Goal: Task Accomplishment & Management: Use online tool/utility

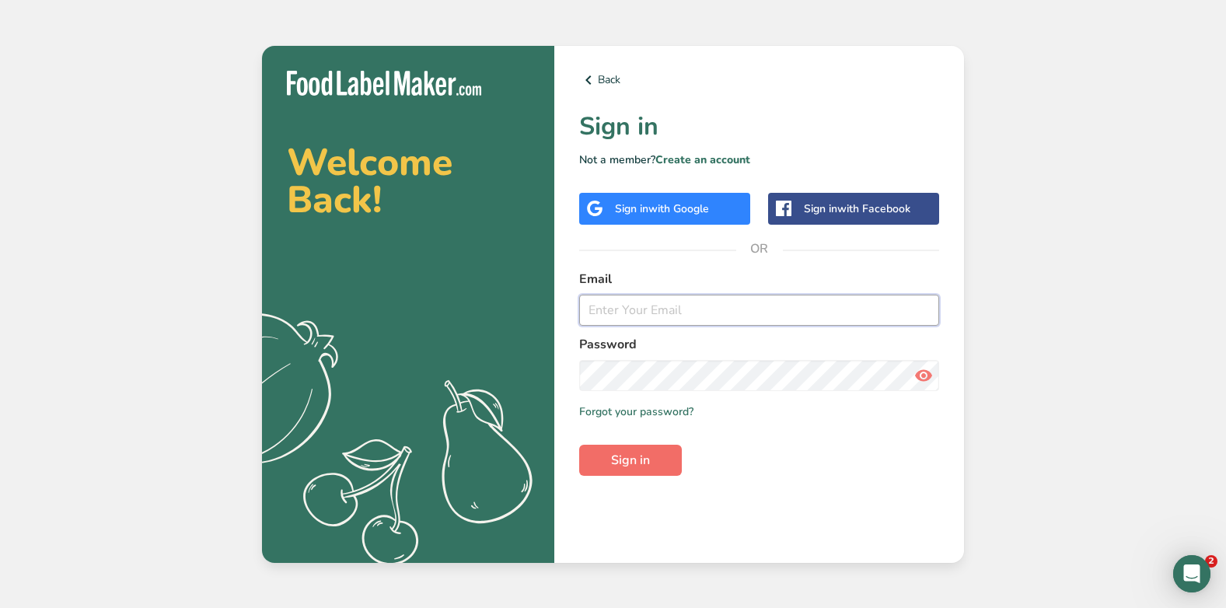
type input "[PERSON_NAME][EMAIL_ADDRESS][DOMAIN_NAME]"
click at [639, 459] on span "Sign in" at bounding box center [630, 460] width 39 height 19
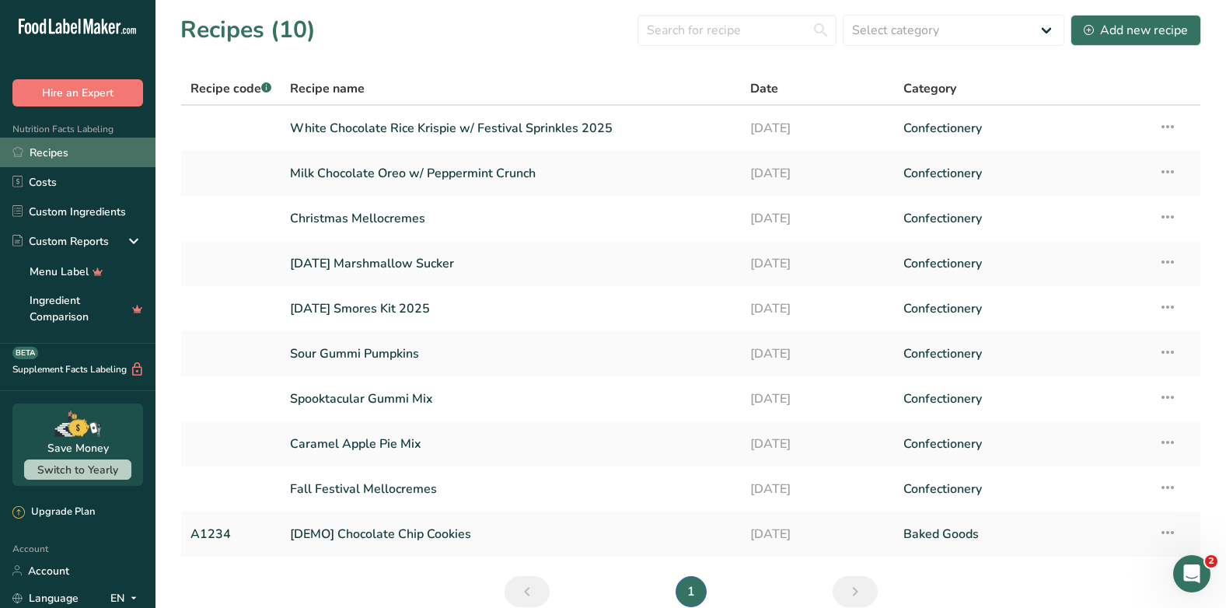
click at [86, 160] on link "Recipes" at bounding box center [78, 153] width 156 height 30
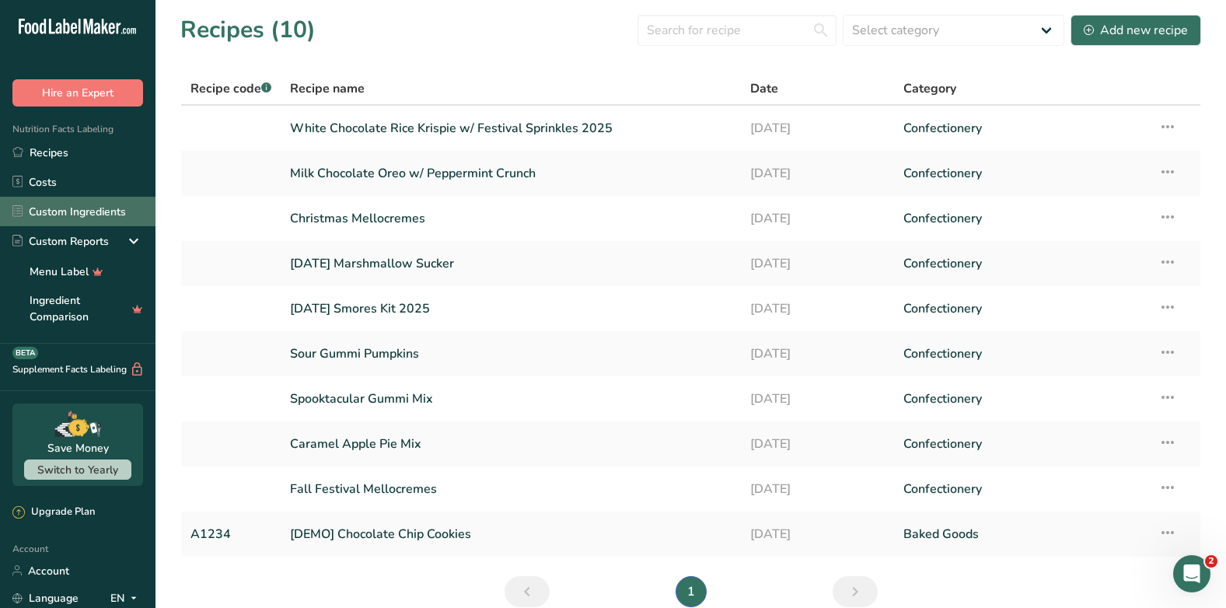
click at [74, 204] on link "Custom Ingredients" at bounding box center [78, 212] width 156 height 30
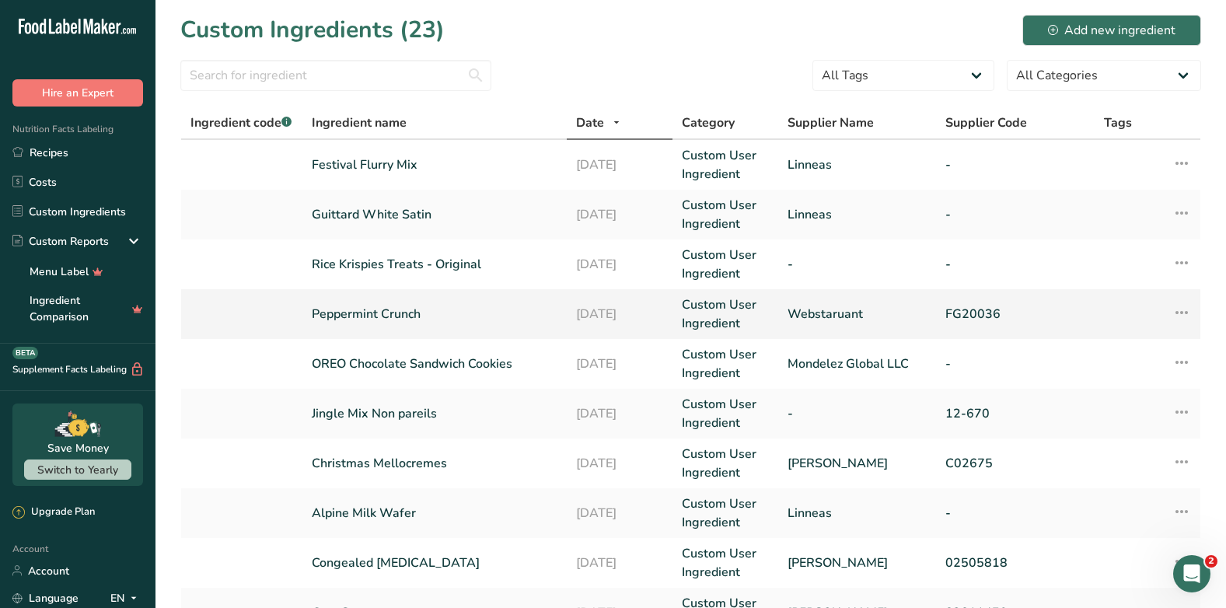
click at [438, 329] on td "Peppermint Crunch" at bounding box center [435, 314] width 264 height 50
click at [378, 315] on link "Peppermint Crunch" at bounding box center [435, 314] width 246 height 19
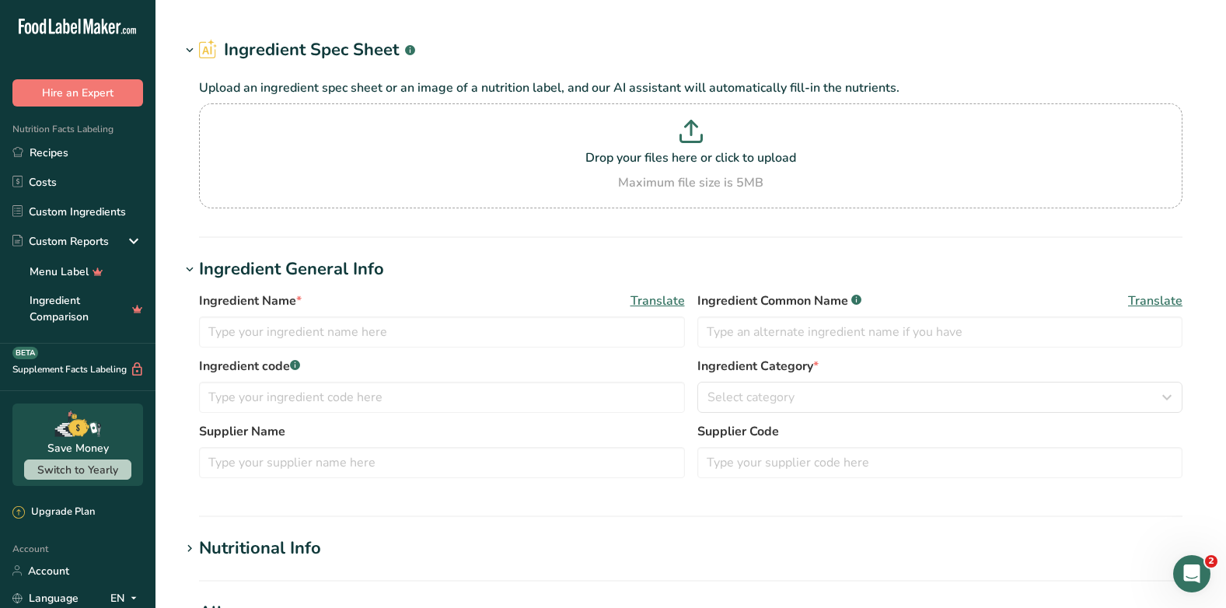
type input "Peppermint Crunch"
type input "Webstaruant"
type input "FG20036"
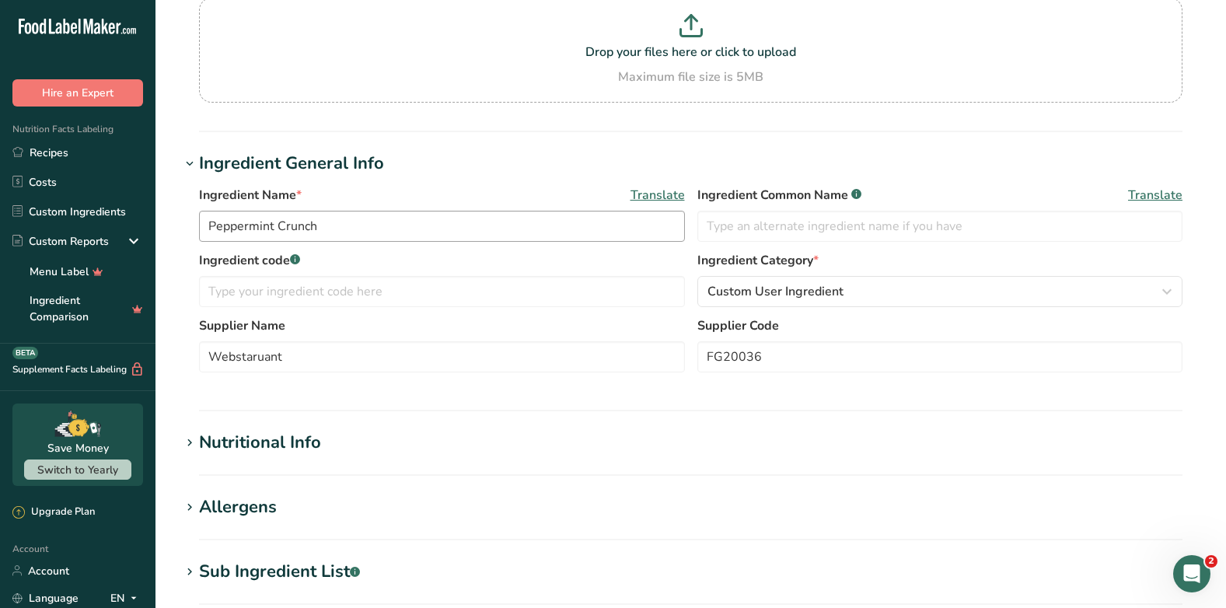
scroll to position [389, 0]
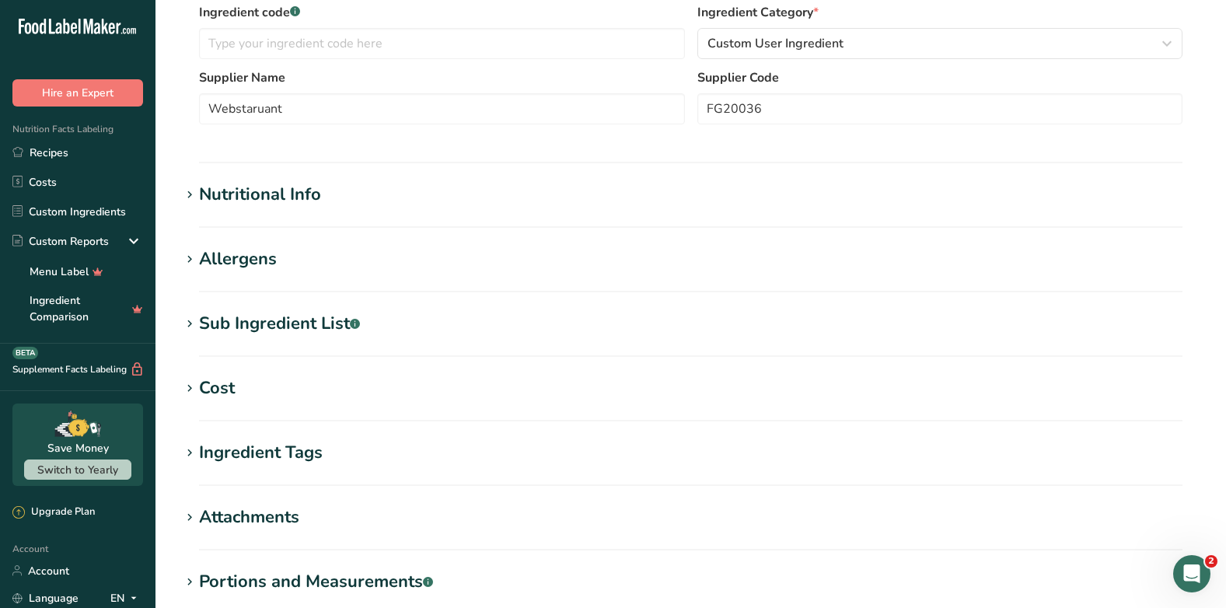
click at [300, 264] on h1 "Allergens" at bounding box center [690, 260] width 1021 height 26
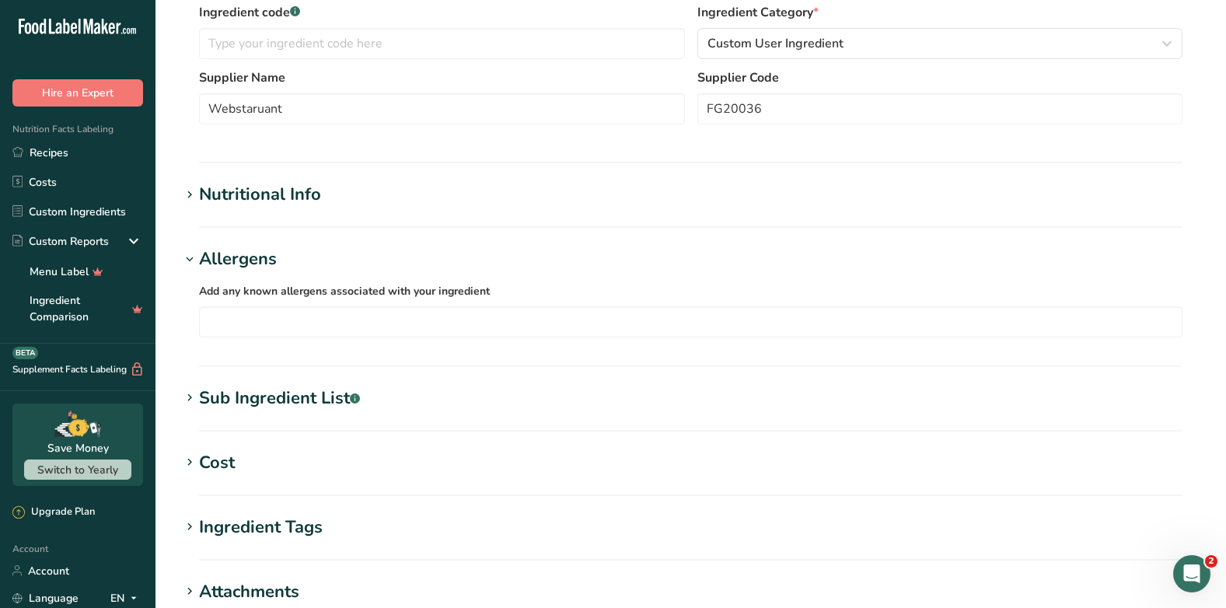
click at [310, 194] on div "Nutritional Info" at bounding box center [260, 195] width 122 height 26
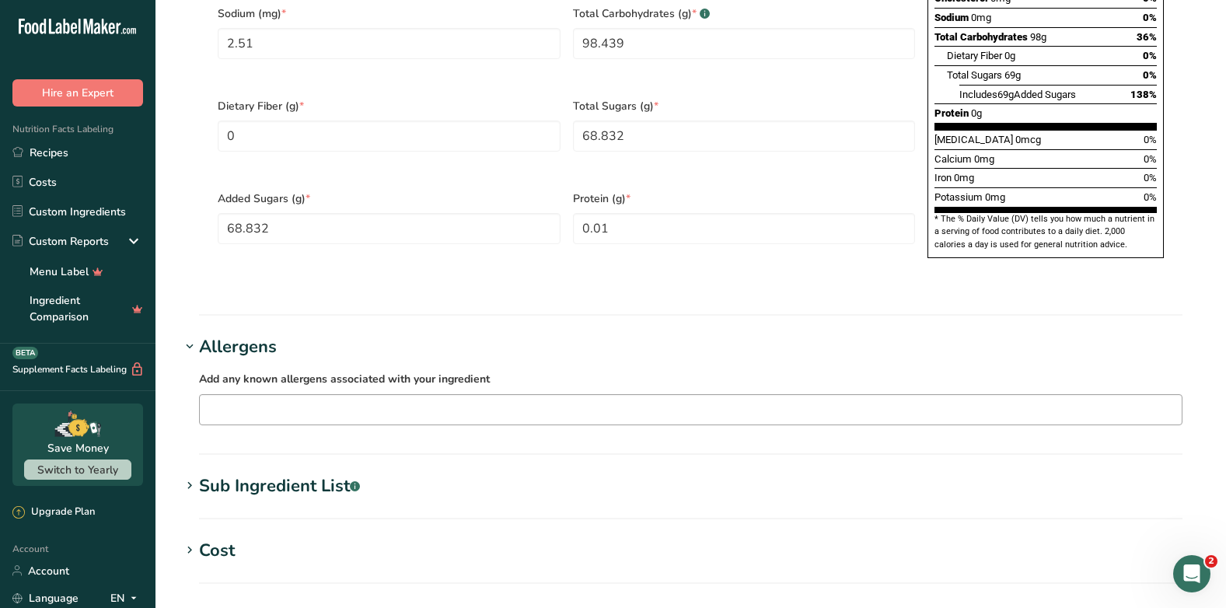
scroll to position [1166, 0]
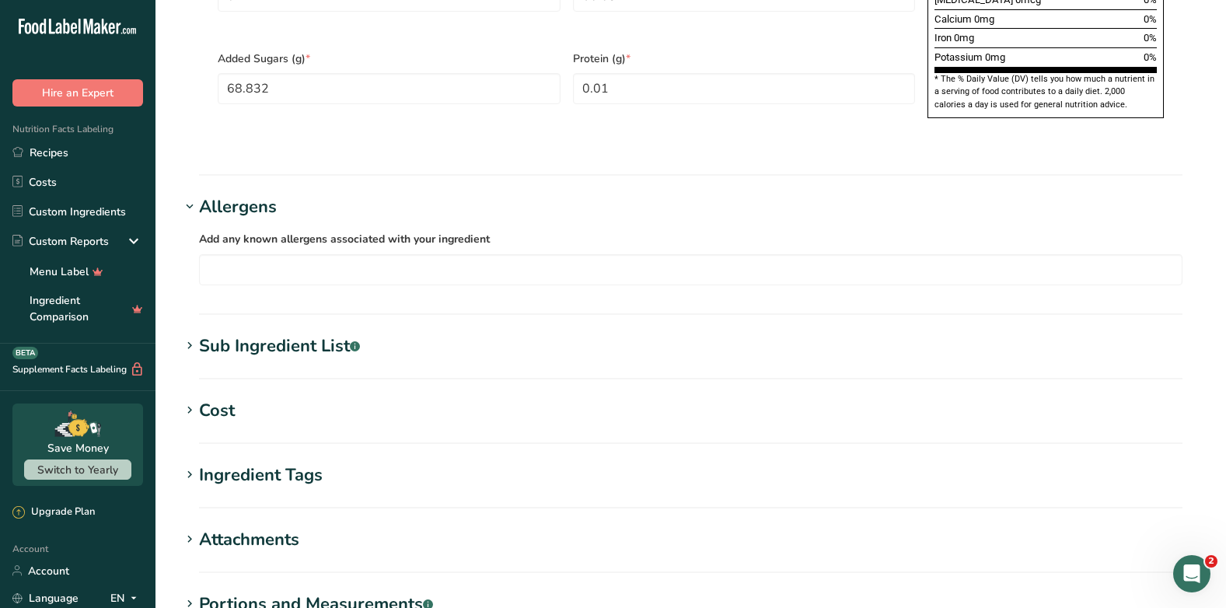
click at [308, 334] on div "Sub Ingredient List .a-a{fill:#347362;}.b-a{fill:#fff;}" at bounding box center [279, 347] width 161 height 26
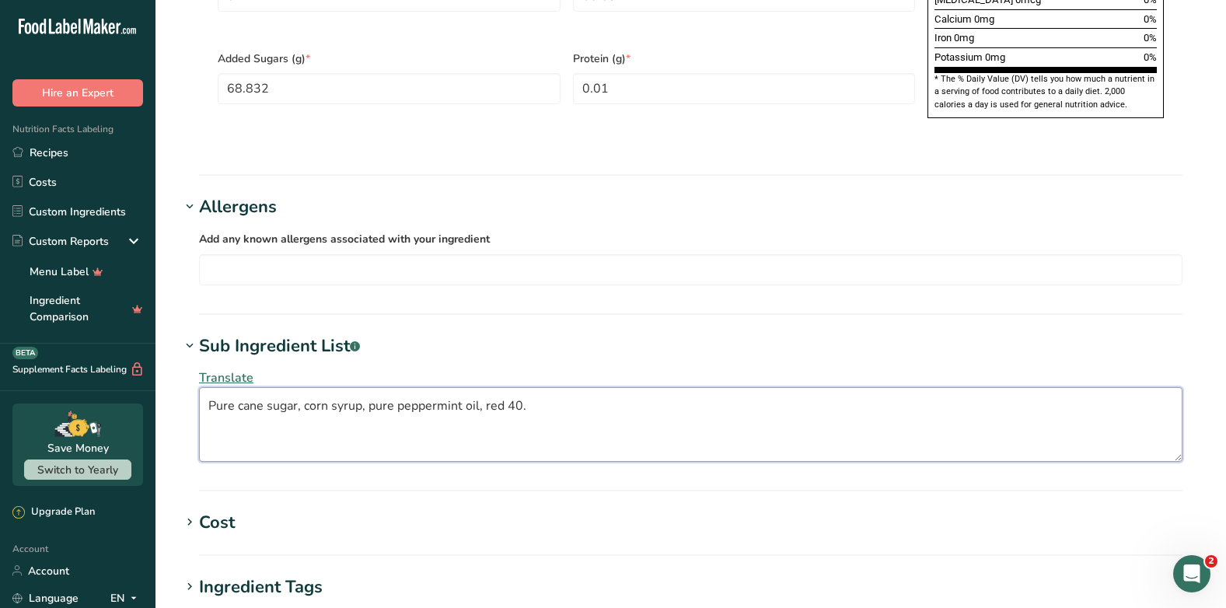
drag, startPoint x: 589, startPoint y: 367, endPoint x: 128, endPoint y: 405, distance: 462.7
